Goal: Task Accomplishment & Management: Manage account settings

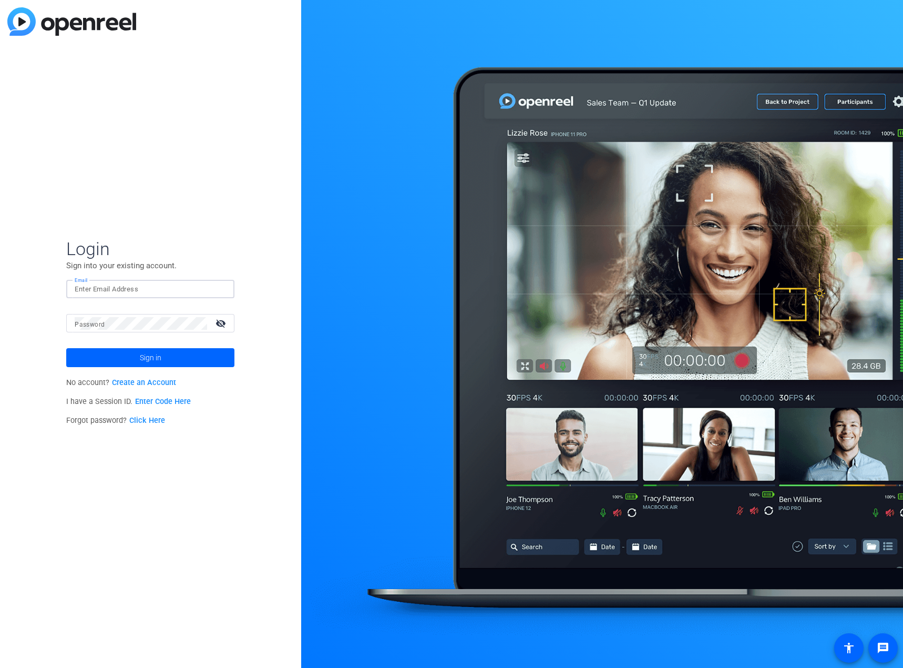
click at [147, 285] on input "Email" at bounding box center [150, 289] width 151 height 13
type input "[EMAIL_ADDRESS][DOMAIN_NAME]"
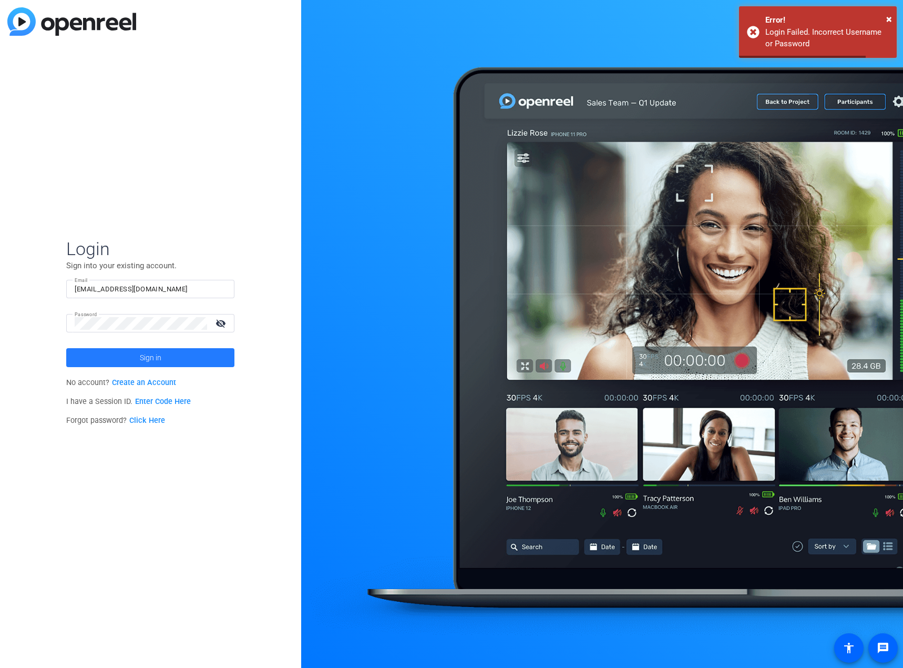
click at [154, 359] on span "Sign in" at bounding box center [151, 357] width 22 height 26
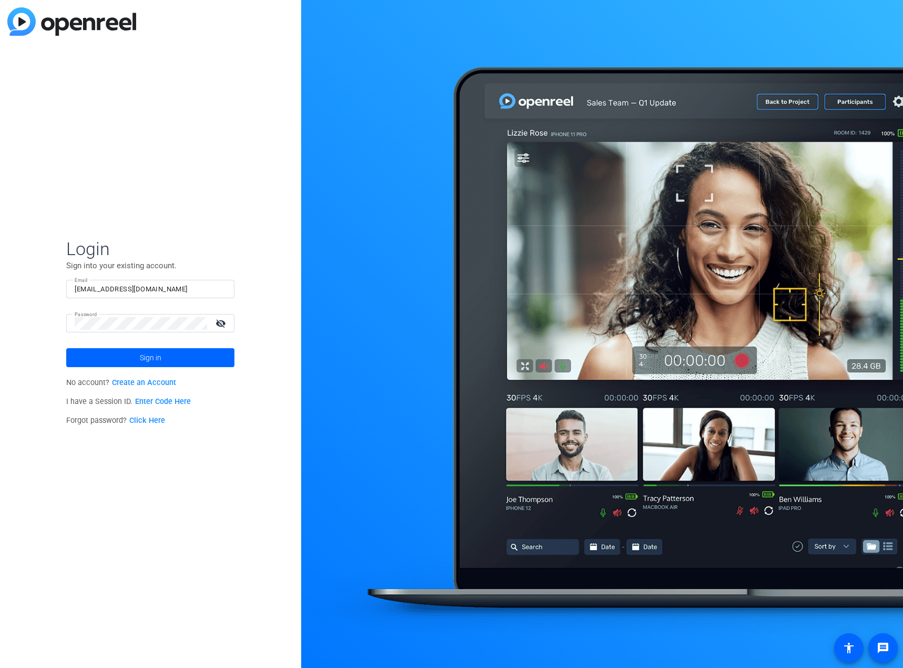
click at [224, 323] on mat-icon "visibility_off" at bounding box center [221, 323] width 25 height 15
click at [111, 288] on input "Email" at bounding box center [150, 289] width 151 height 13
click at [110, 475] on div "Login Sign into your existing account. Email Password visibility_off Sign in No…" at bounding box center [150, 334] width 301 height 668
